Goal: Task Accomplishment & Management: Manage account settings

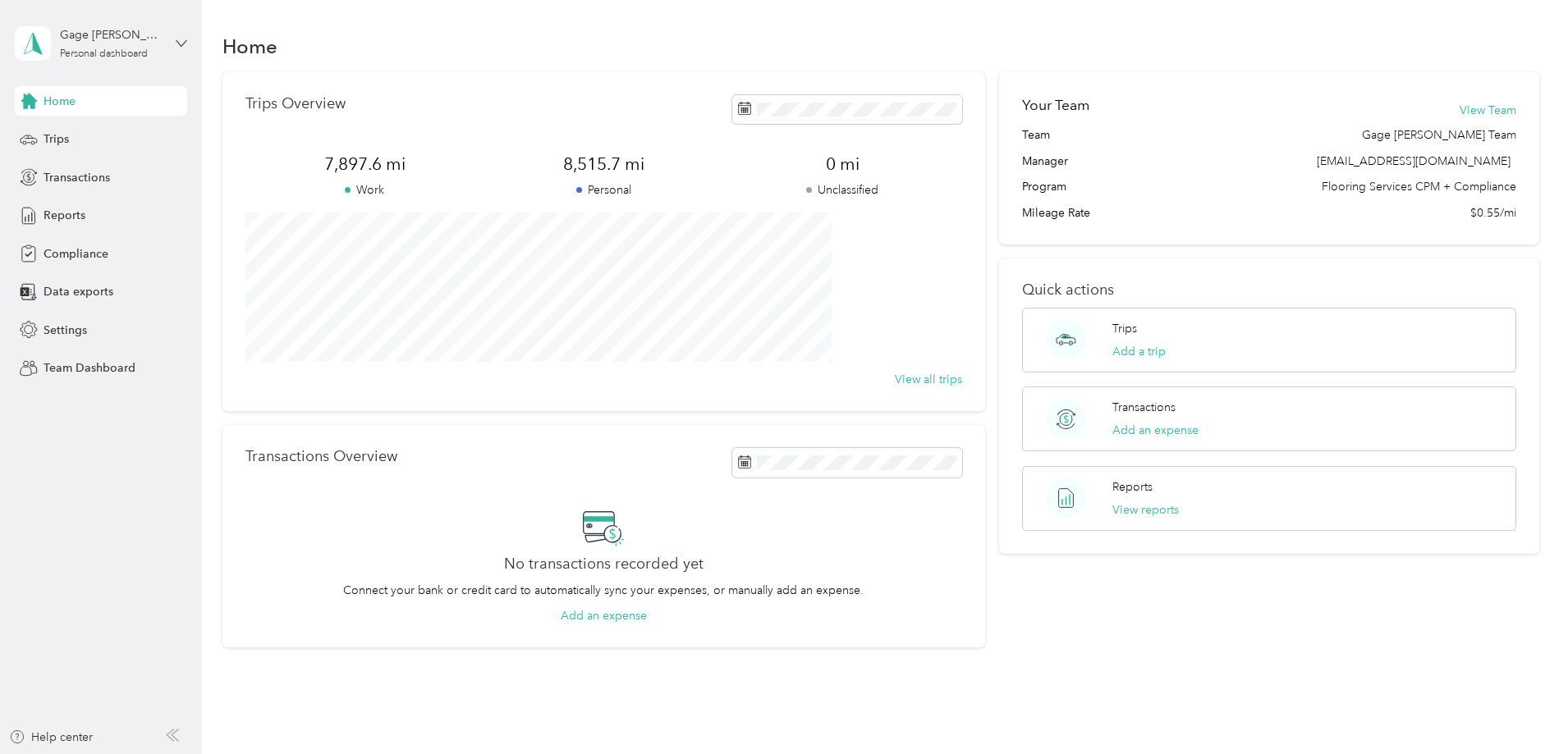
click at [178, 41] on icon at bounding box center [181, 43] width 11 height 11
click at [113, 135] on div "Team dashboard" at bounding box center [188, 131] width 323 height 28
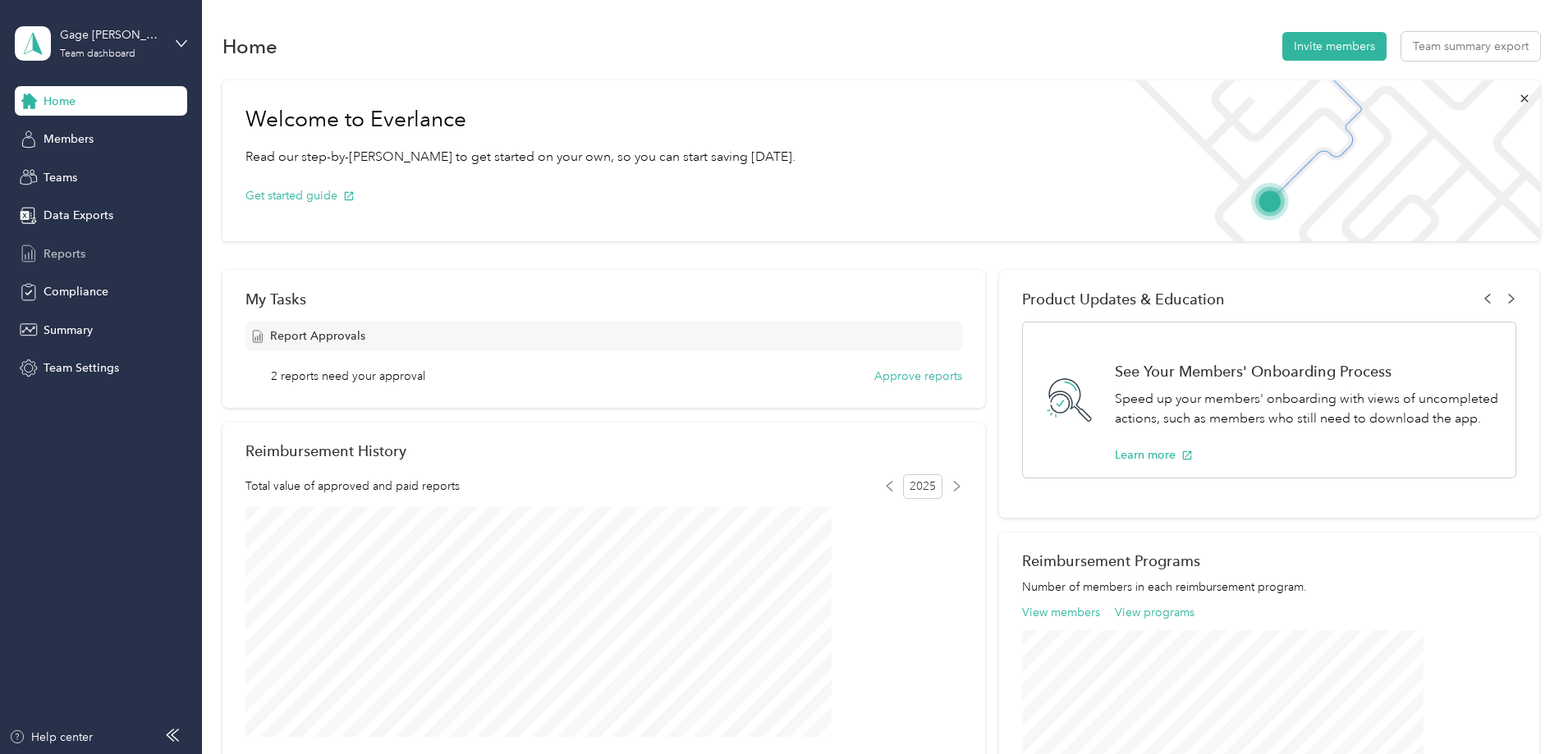
click at [74, 252] on span "Reports" at bounding box center [65, 254] width 42 height 17
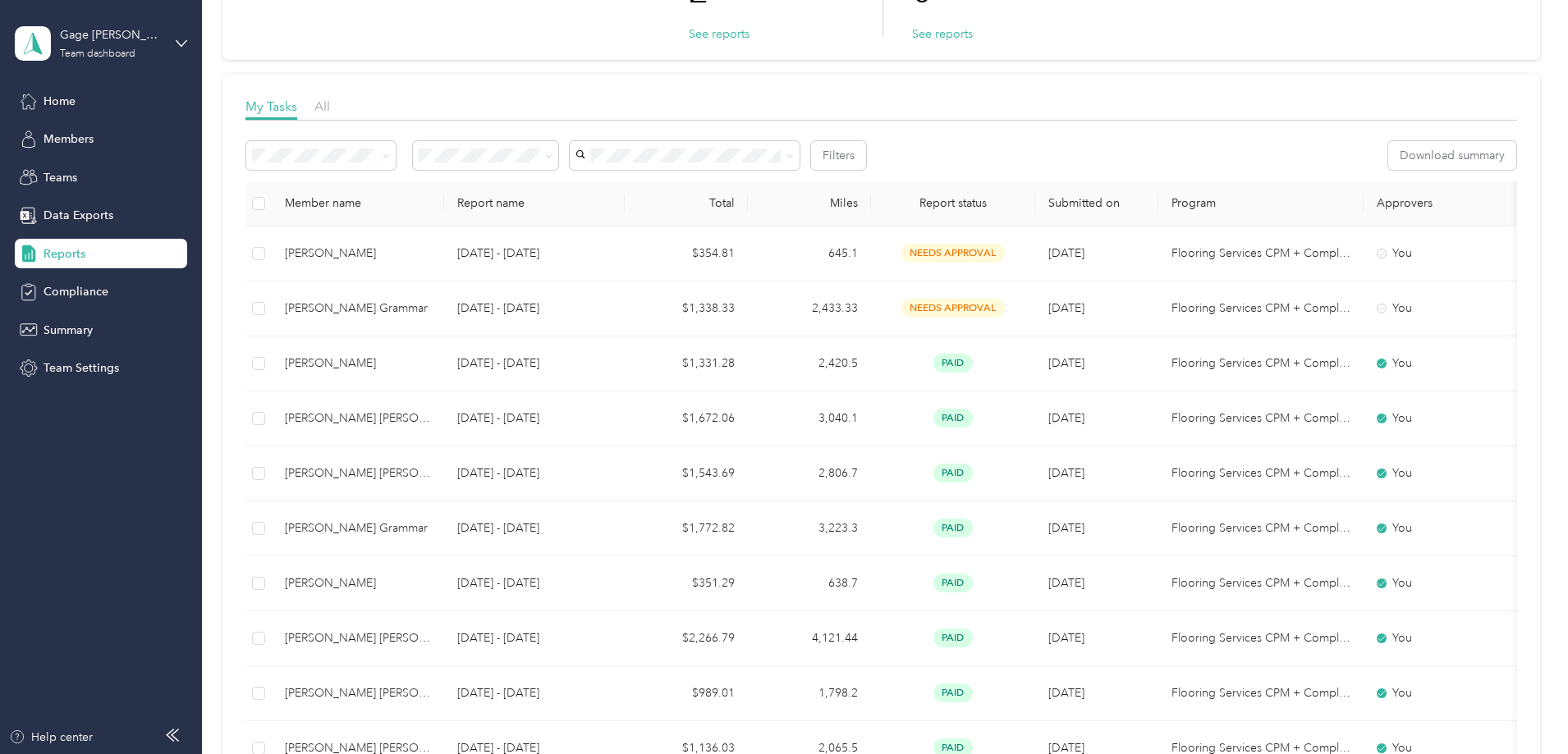
scroll to position [246, 0]
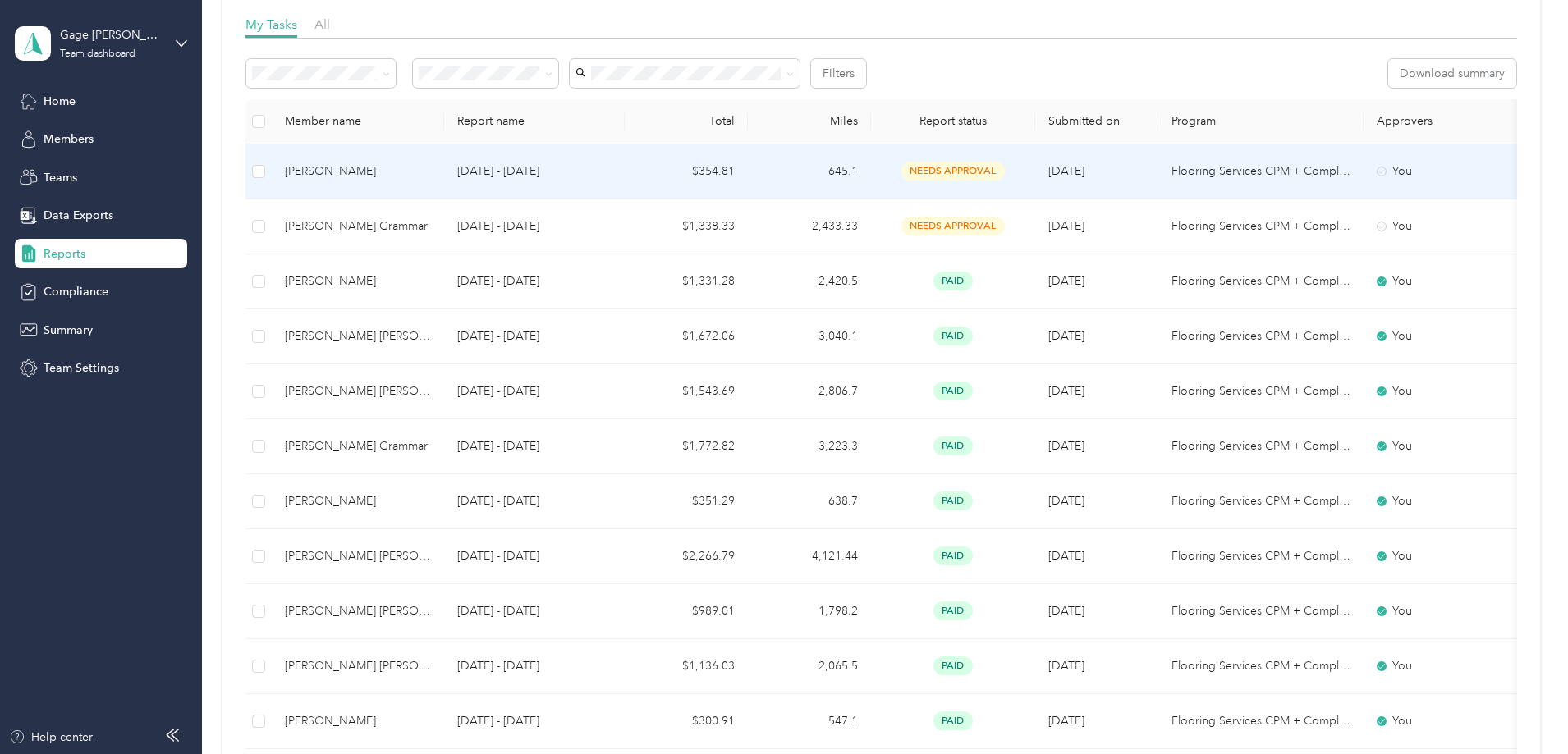
click at [1005, 177] on span "needs approval" at bounding box center [953, 171] width 103 height 19
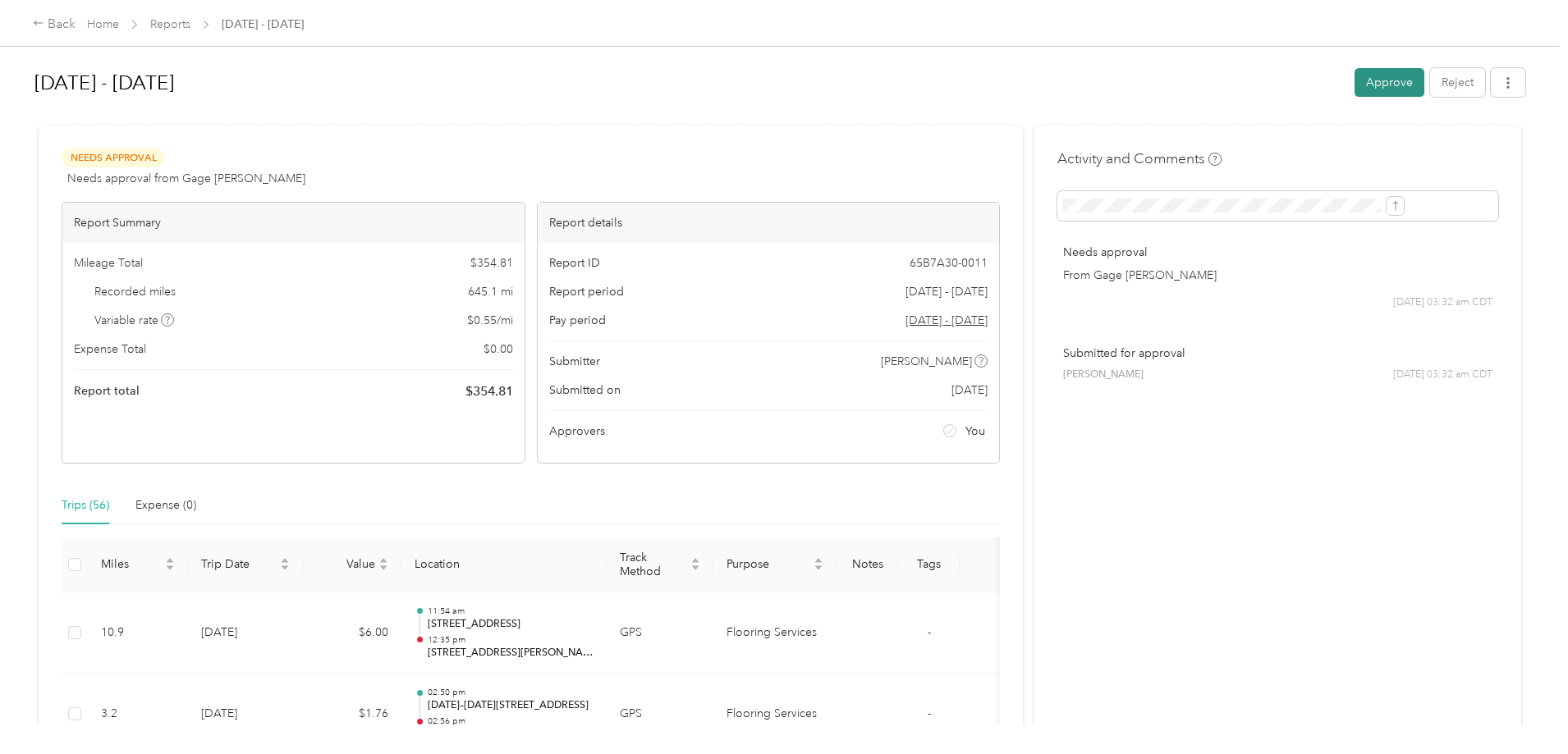
click at [1354, 84] on button "Approve" at bounding box center [1389, 82] width 70 height 28
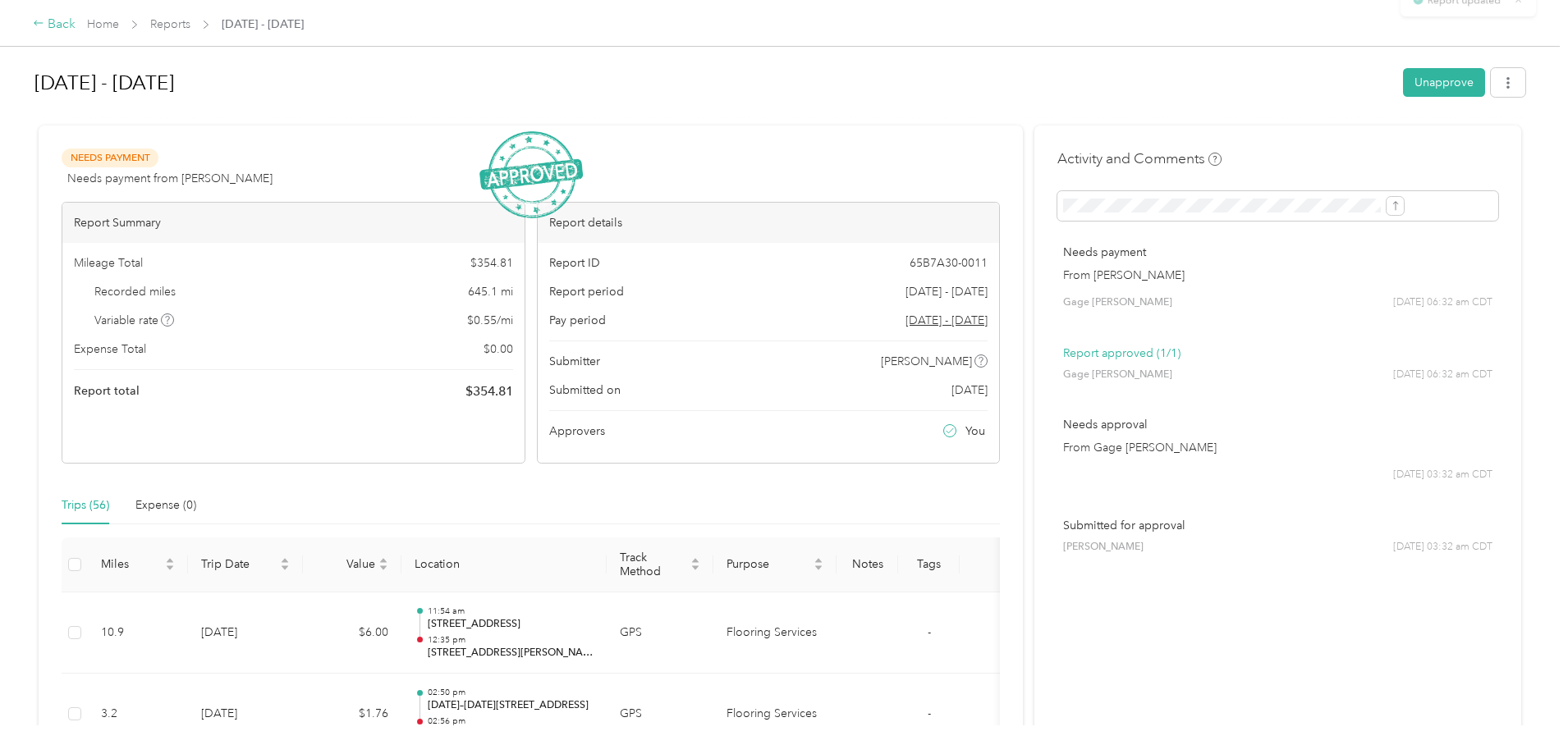
click at [76, 28] on div "Back" at bounding box center [54, 24] width 43 height 20
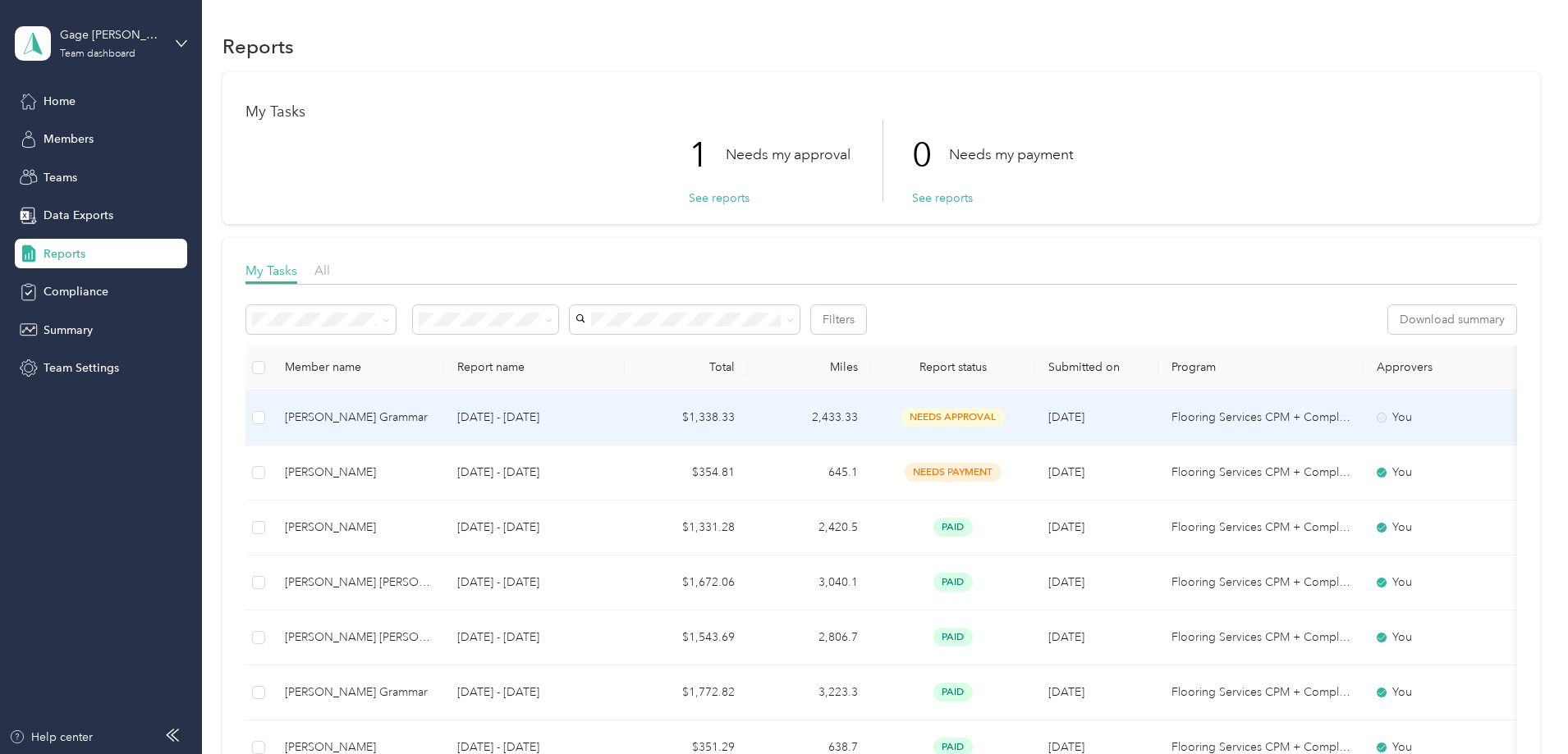
click at [1005, 413] on span "needs approval" at bounding box center [953, 417] width 103 height 19
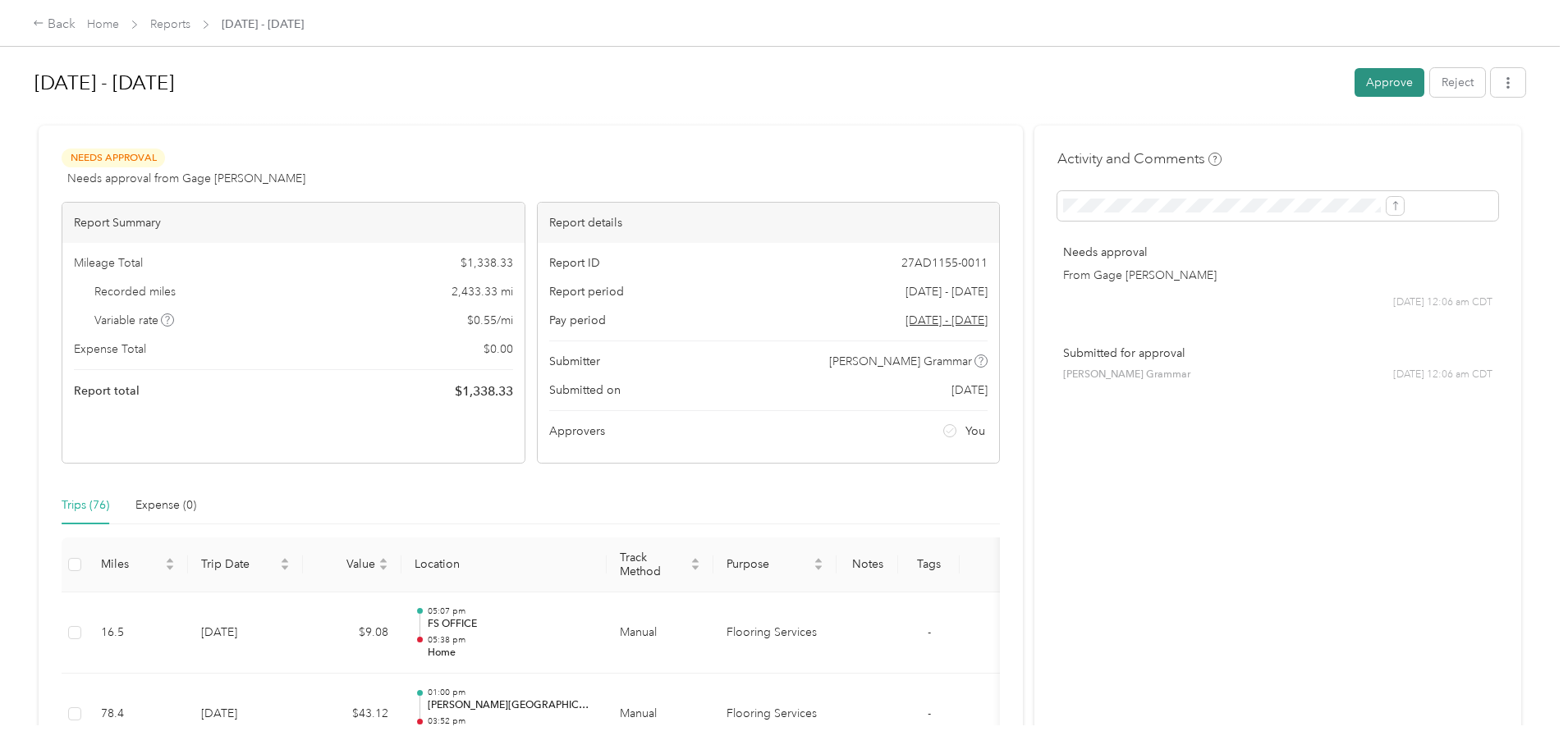
click at [1354, 89] on button "Approve" at bounding box center [1389, 82] width 70 height 28
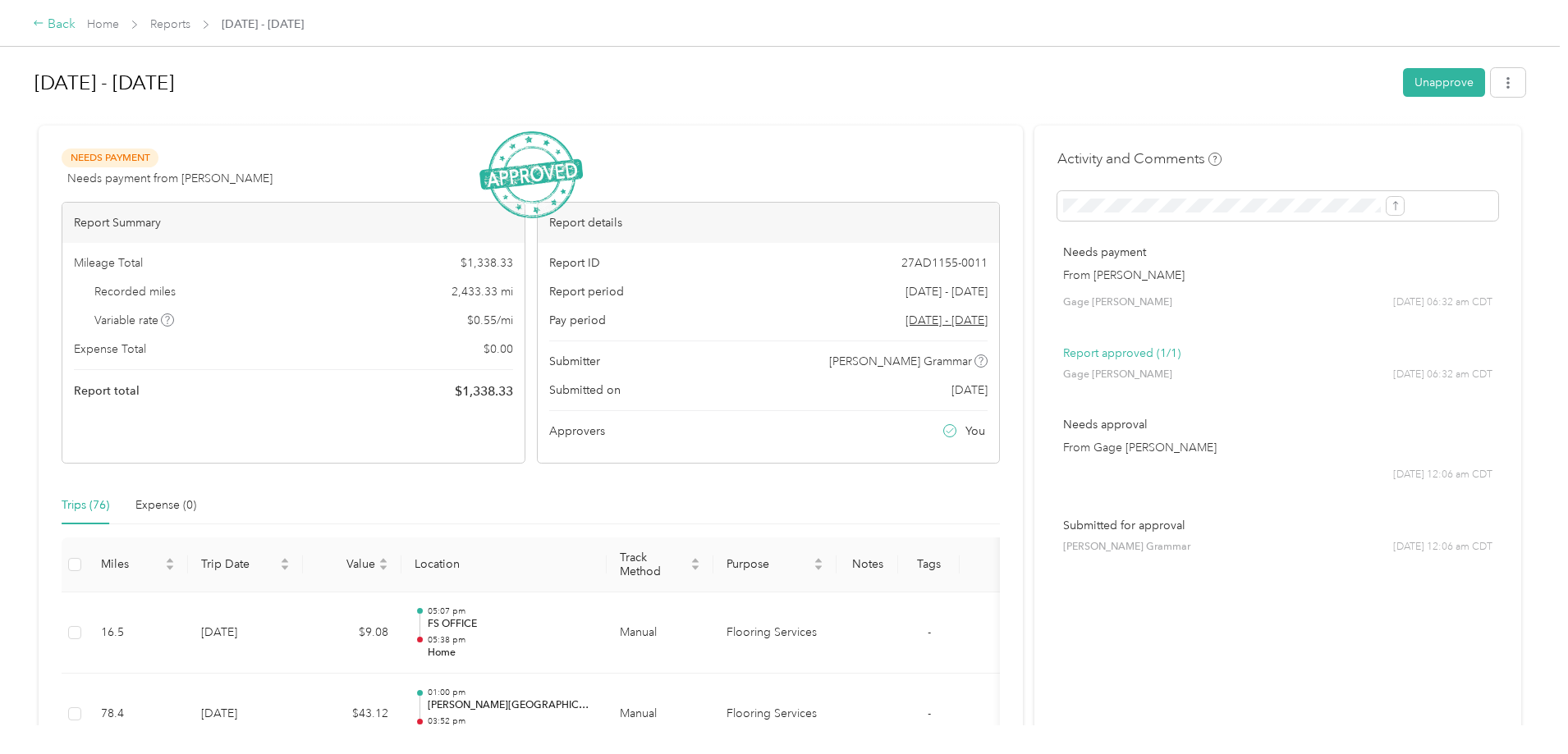
click at [76, 26] on div "Back" at bounding box center [54, 24] width 43 height 20
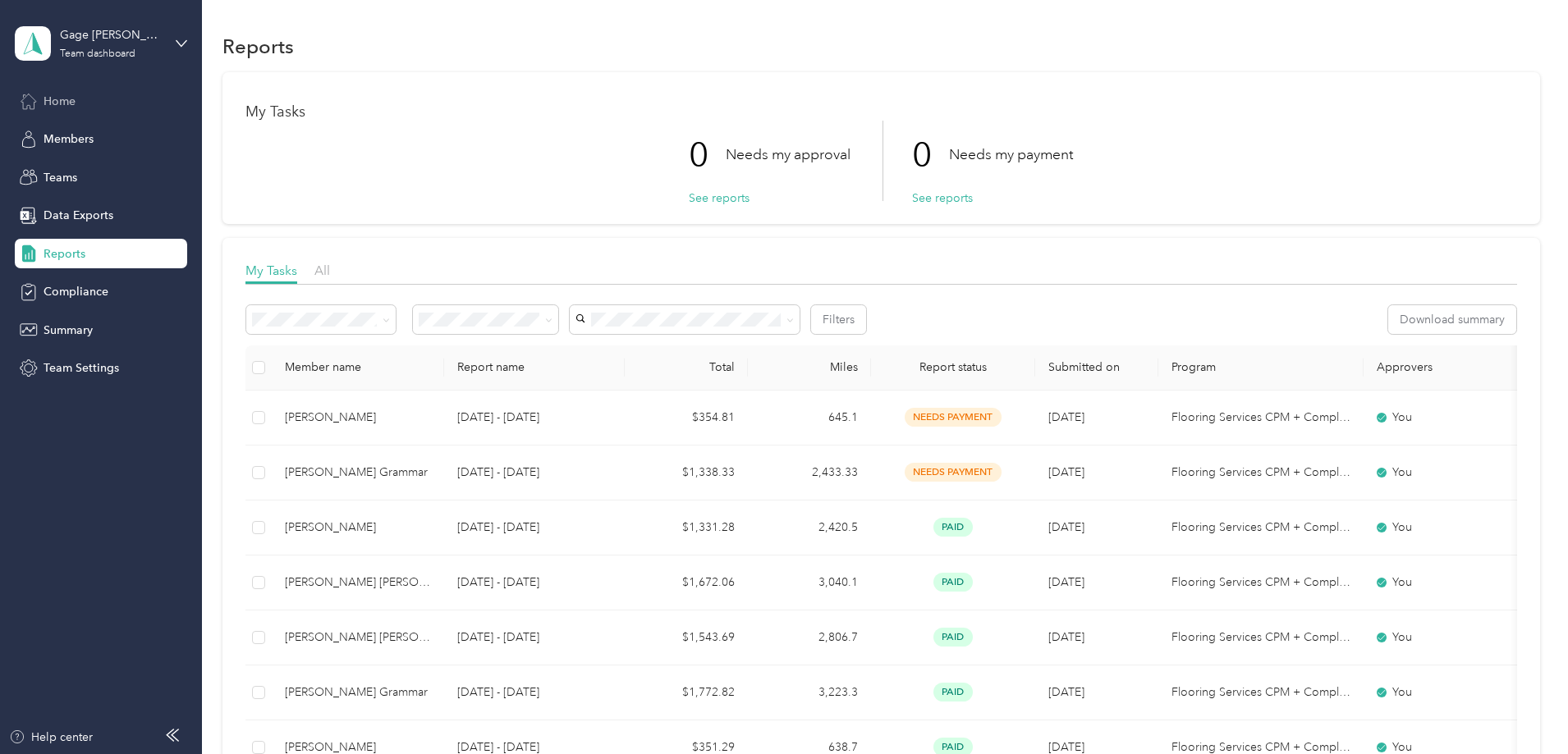
click at [64, 98] on span "Home" at bounding box center [59, 102] width 32 height 17
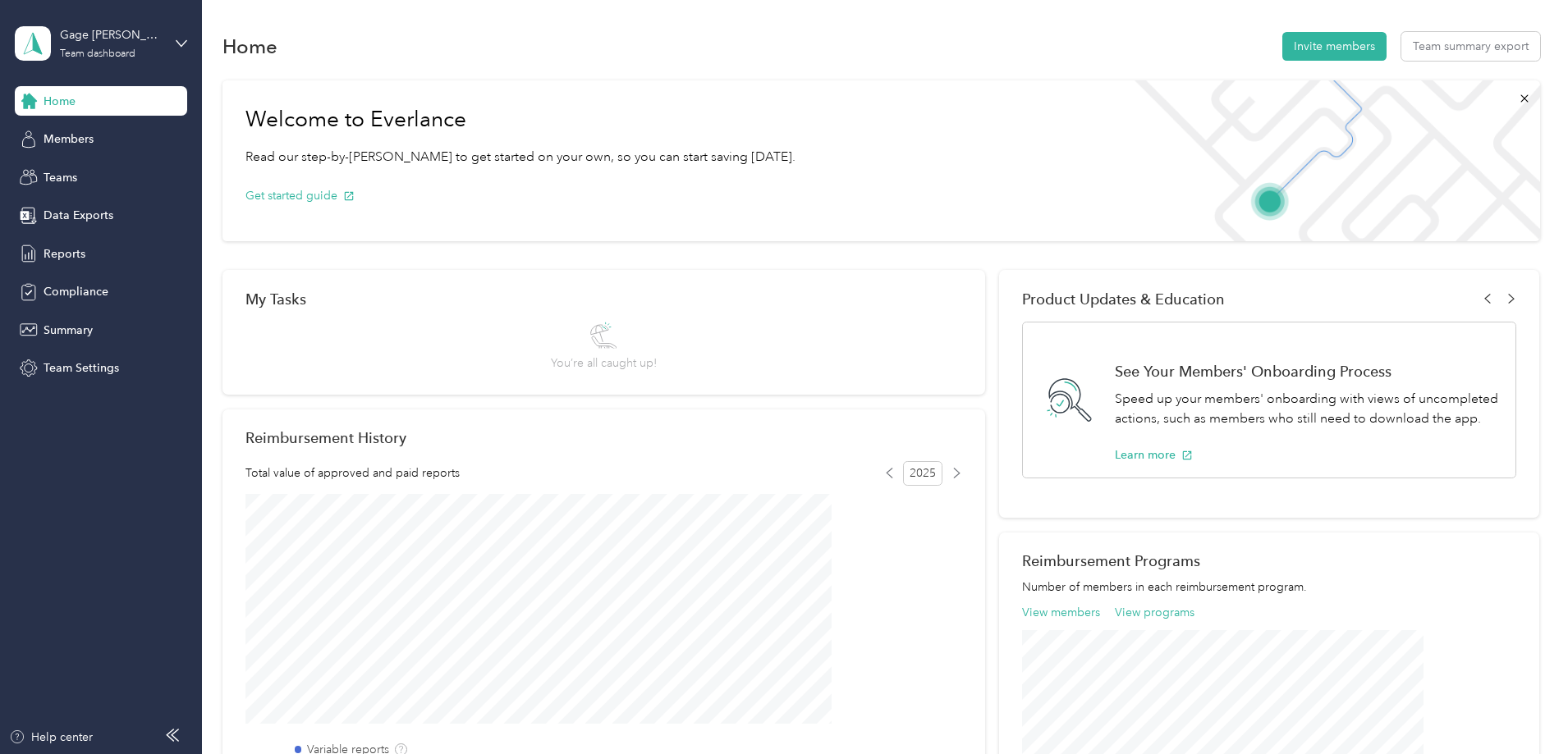
click at [172, 34] on div "Gage [PERSON_NAME] Team Team dashboard" at bounding box center [101, 43] width 172 height 58
click at [99, 170] on div "Personal dashboard" at bounding box center [81, 164] width 103 height 17
